Goal: Transaction & Acquisition: Purchase product/service

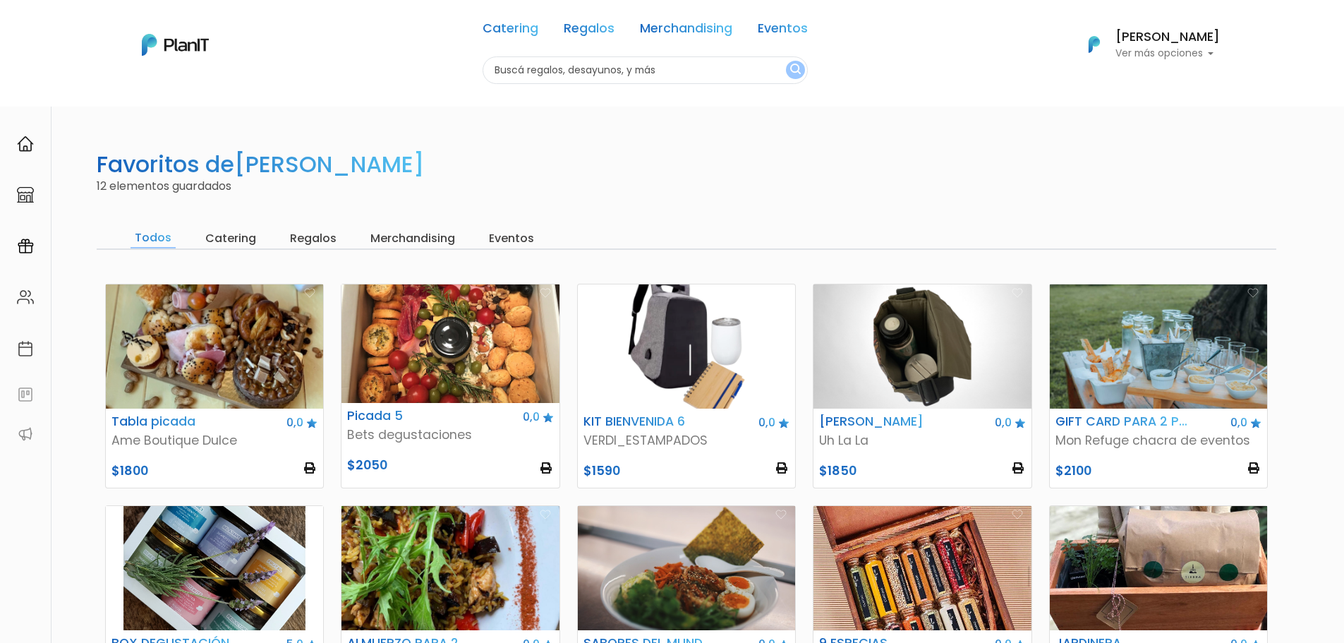
click at [583, 71] on input "text" at bounding box center [645, 70] width 325 height 28
type input "copetín"
click at [786, 61] on button "submit" at bounding box center [795, 70] width 19 height 18
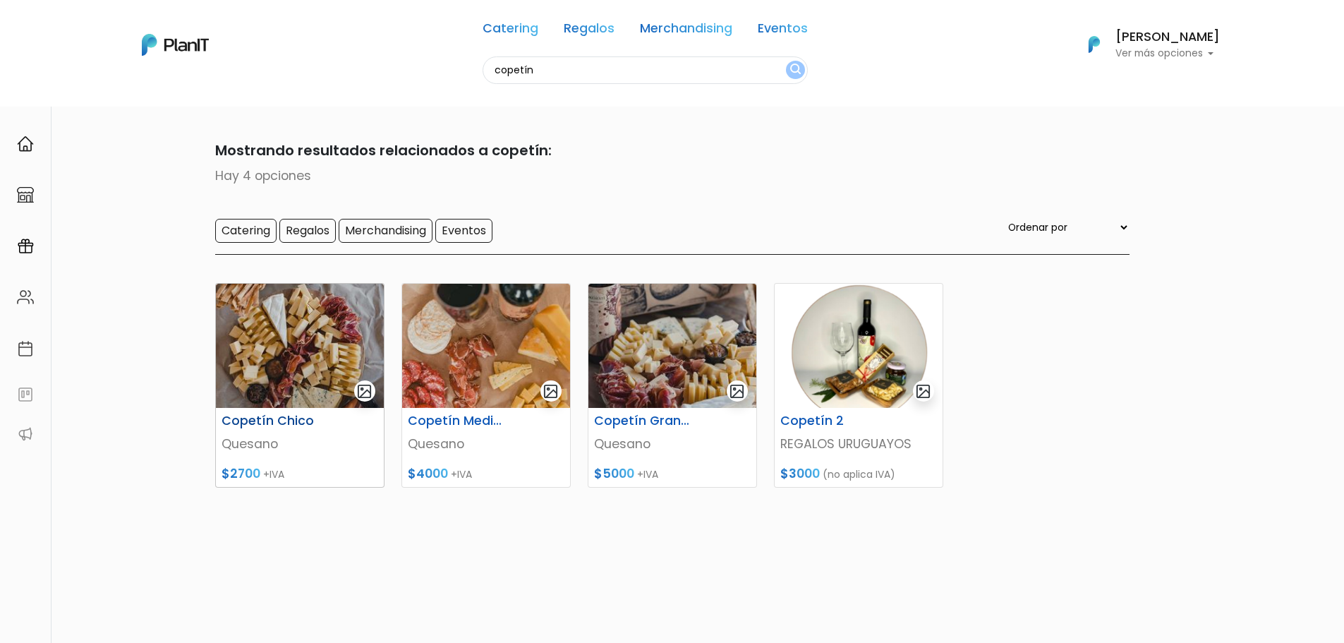
click at [284, 417] on h6 "Copetín Chico" at bounding box center [271, 420] width 116 height 15
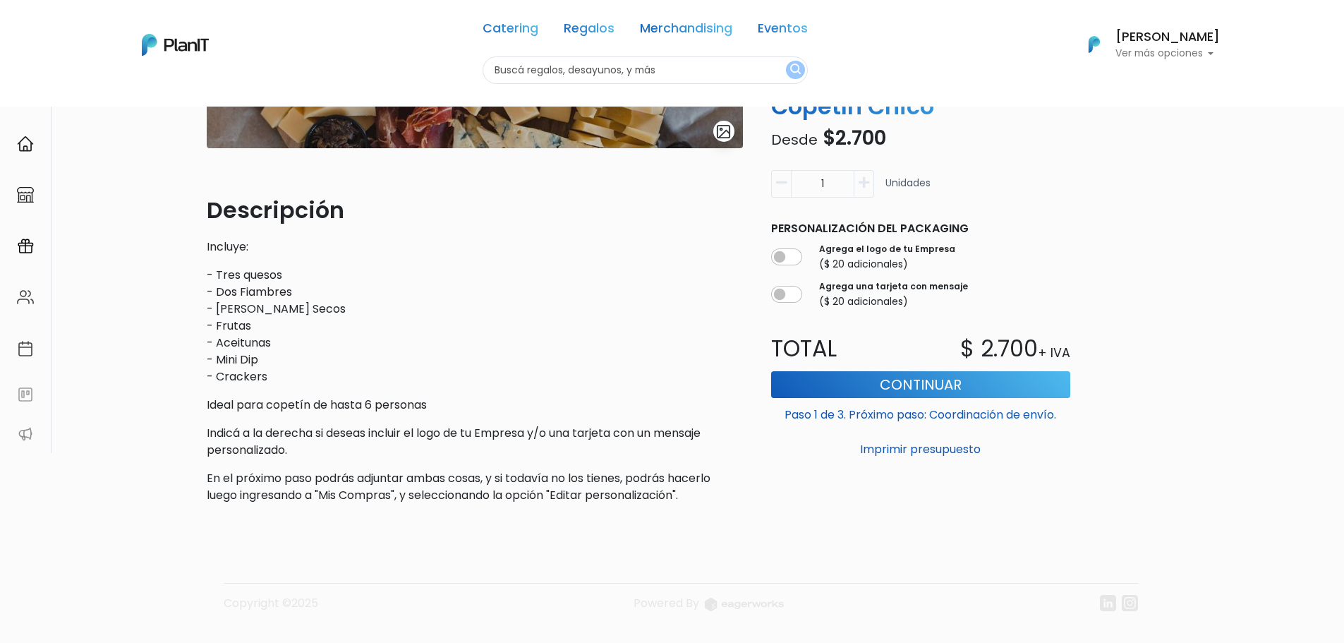
scroll to position [321, 0]
